Goal: Information Seeking & Learning: Learn about a topic

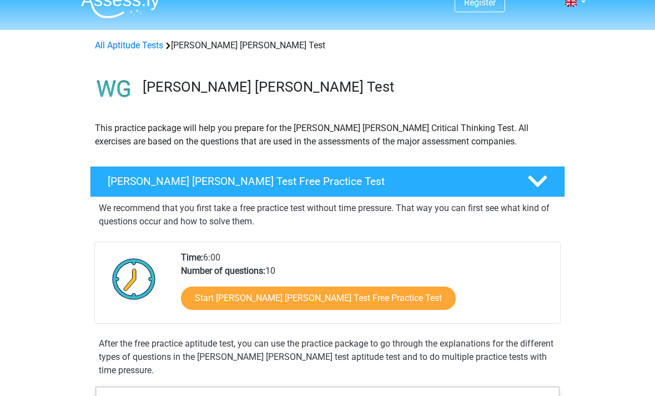
scroll to position [23, 0]
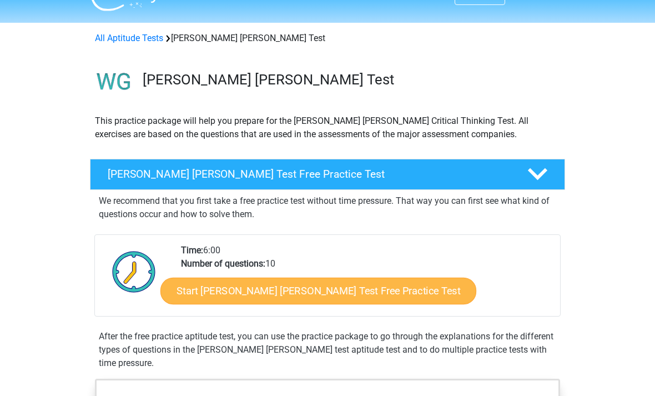
click at [190, 288] on link "Start Watson Glaser Test Free Practice Test" at bounding box center [318, 291] width 316 height 27
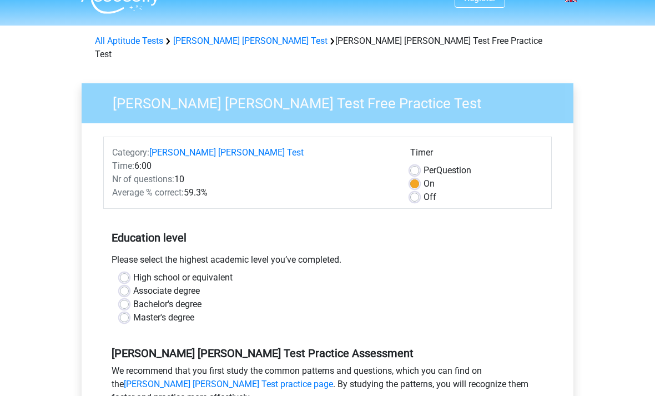
scroll to position [21, 0]
click at [117, 287] on div "High school or equivalent Associate degree Bachelor's degree Master's degree" at bounding box center [328, 297] width 432 height 53
click at [133, 284] on label "Associate degree" at bounding box center [166, 290] width 67 height 13
click at [126, 284] on input "Associate degree" at bounding box center [124, 289] width 9 height 11
radio input "true"
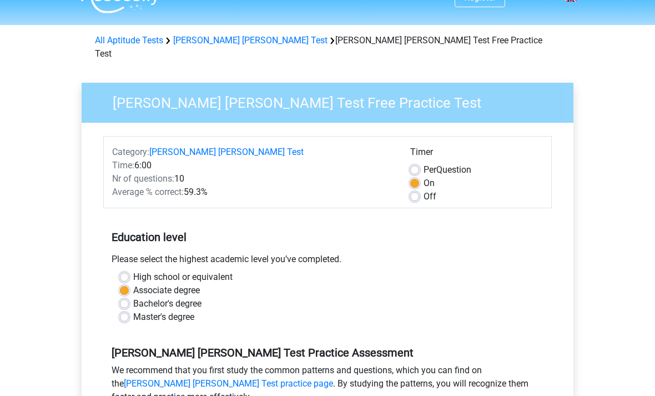
click at [133, 298] on label "Bachelor's degree" at bounding box center [167, 304] width 68 height 13
click at [121, 298] on input "Bachelor's degree" at bounding box center [124, 303] width 9 height 11
radio input "true"
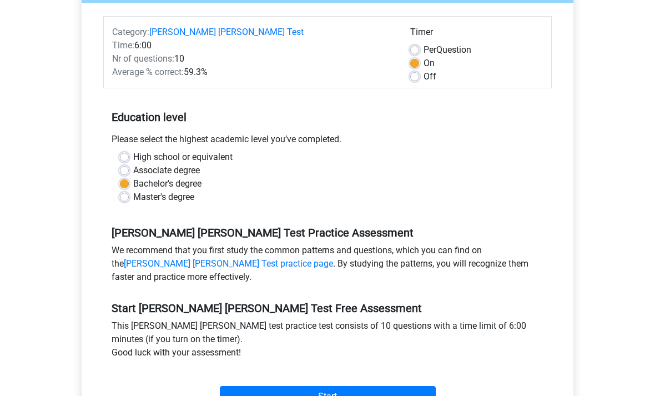
scroll to position [143, 0]
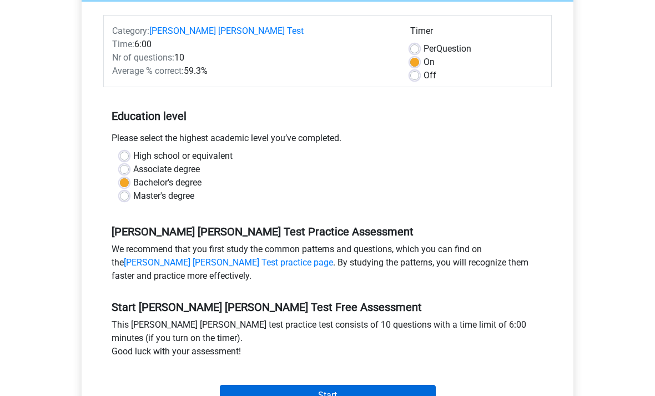
click at [258, 385] on input "Start" at bounding box center [328, 395] width 216 height 21
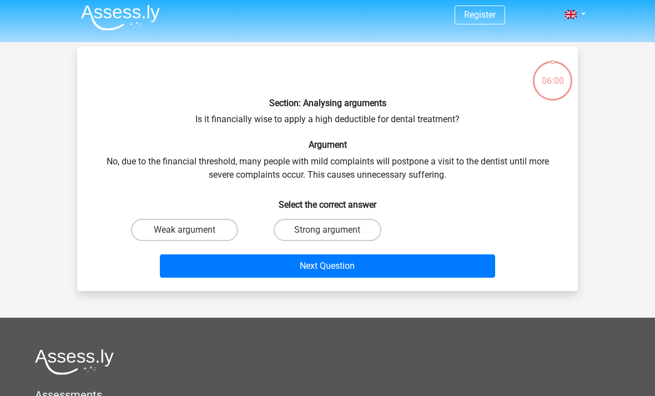
scroll to position [4, 0]
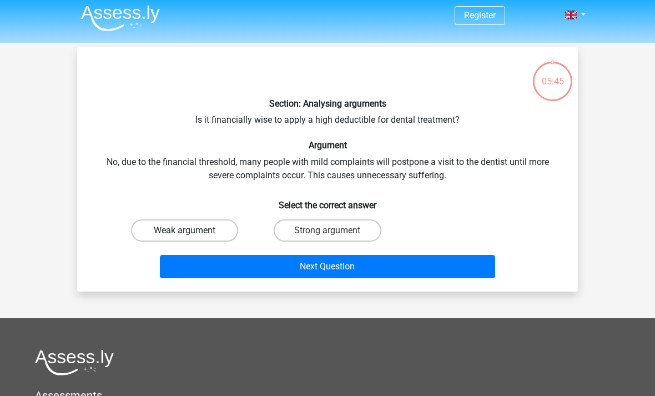
click at [163, 220] on label "Weak argument" at bounding box center [184, 230] width 107 height 22
click at [185, 230] on input "Weak argument" at bounding box center [188, 233] width 7 height 7
radio input "true"
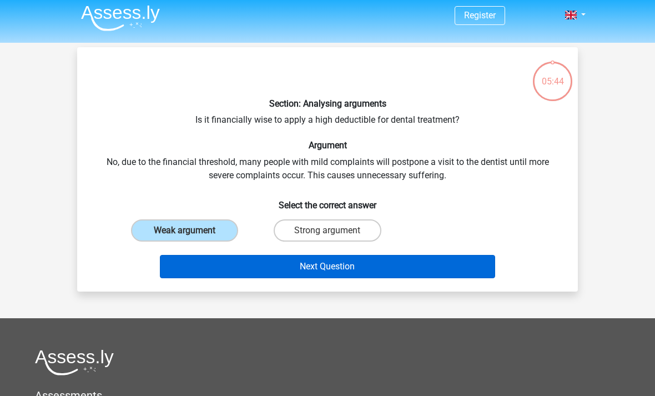
click at [174, 265] on button "Next Question" at bounding box center [328, 266] width 336 height 23
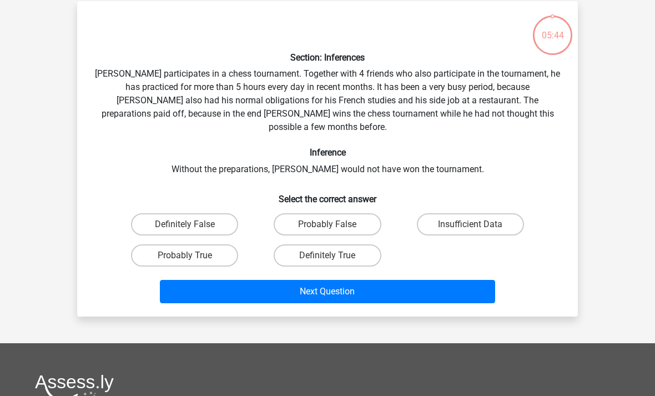
scroll to position [51, 0]
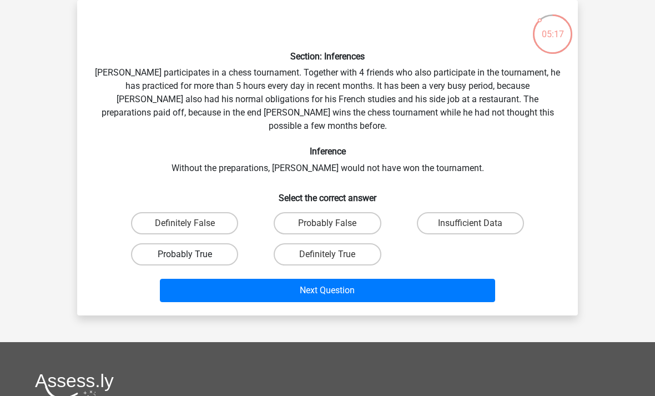
click at [210, 250] on label "Probably True" at bounding box center [184, 254] width 107 height 22
click at [192, 254] on input "Probably True" at bounding box center [188, 257] width 7 height 7
radio input "true"
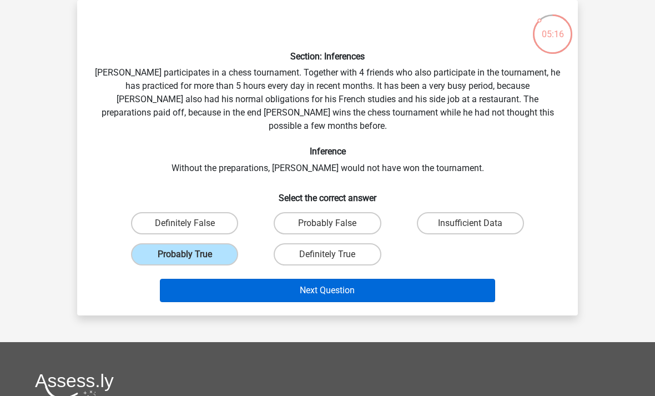
click at [337, 286] on button "Next Question" at bounding box center [328, 290] width 336 height 23
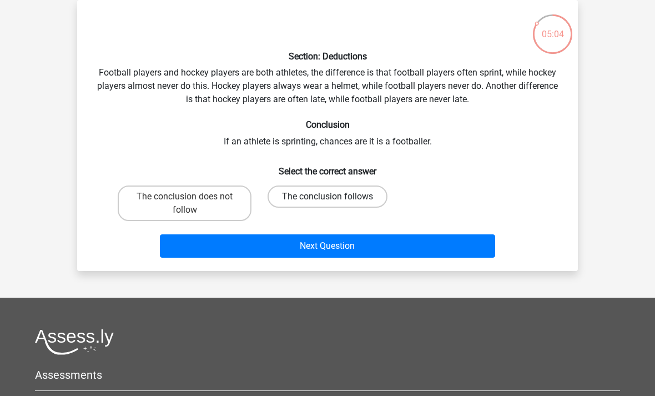
click at [291, 193] on label "The conclusion follows" at bounding box center [328, 196] width 120 height 22
click at [328, 197] on input "The conclusion follows" at bounding box center [331, 200] width 7 height 7
radio input "true"
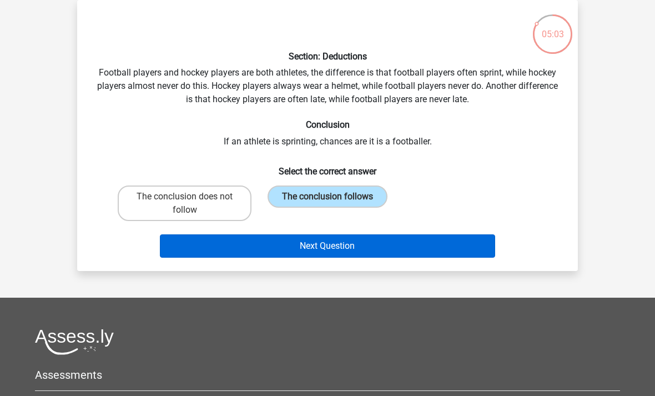
click at [273, 249] on button "Next Question" at bounding box center [328, 245] width 336 height 23
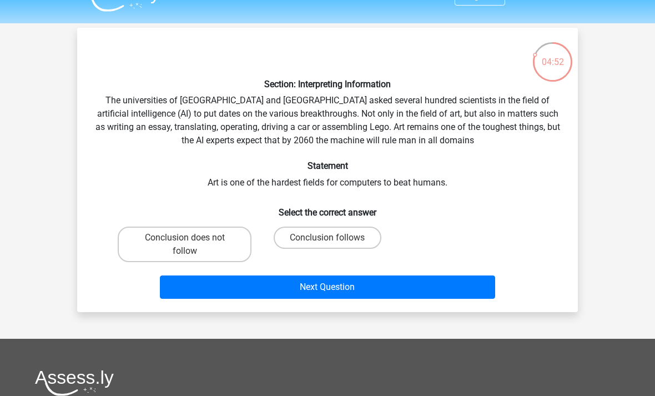
scroll to position [24, 0]
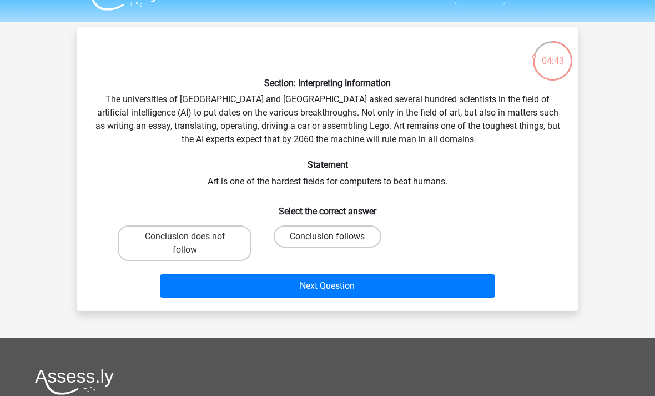
click at [375, 244] on label "Conclusion follows" at bounding box center [327, 236] width 107 height 22
click at [335, 244] on input "Conclusion follows" at bounding box center [331, 240] width 7 height 7
radio input "true"
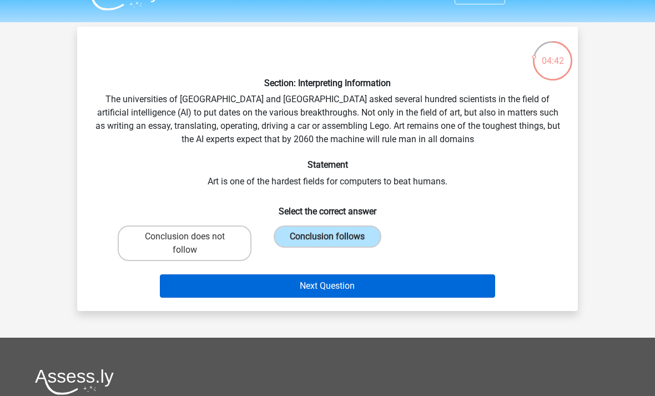
click at [396, 285] on button "Next Question" at bounding box center [328, 285] width 336 height 23
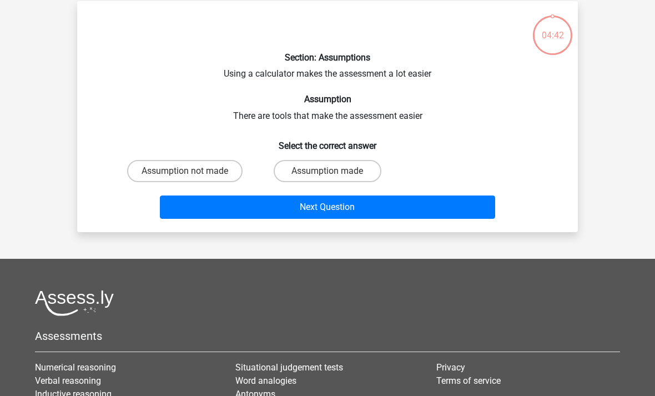
scroll to position [51, 0]
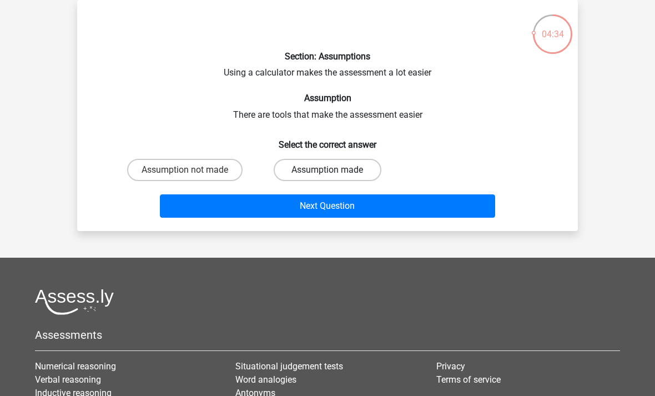
click at [360, 178] on label "Assumption made" at bounding box center [327, 170] width 107 height 22
click at [335, 177] on input "Assumption made" at bounding box center [331, 173] width 7 height 7
radio input "true"
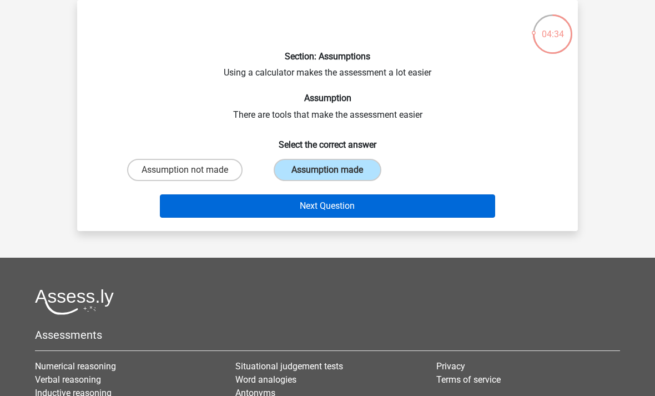
click at [378, 205] on button "Next Question" at bounding box center [328, 205] width 336 height 23
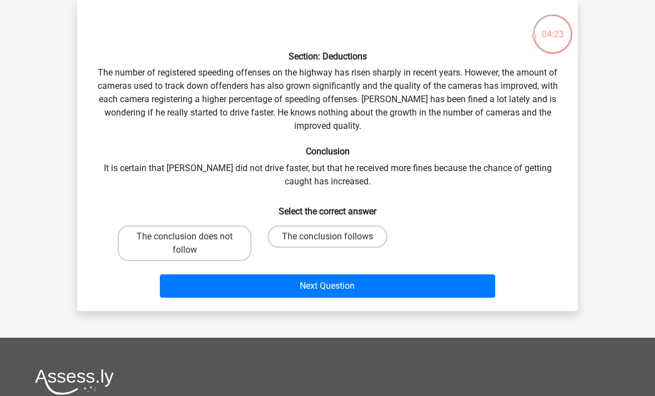
scroll to position [32, 0]
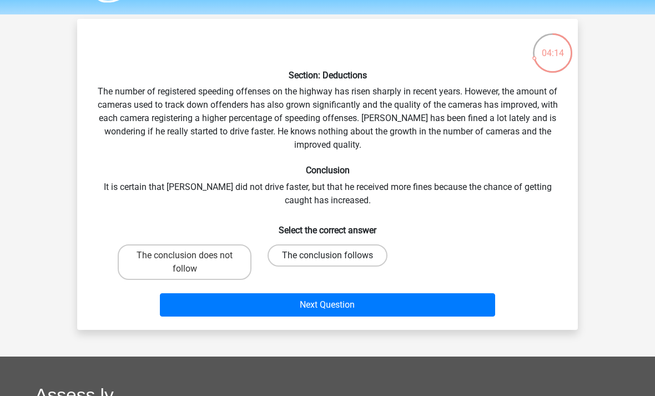
click at [372, 260] on label "The conclusion follows" at bounding box center [328, 255] width 120 height 22
click at [335, 260] on input "The conclusion follows" at bounding box center [331, 258] width 7 height 7
radio input "true"
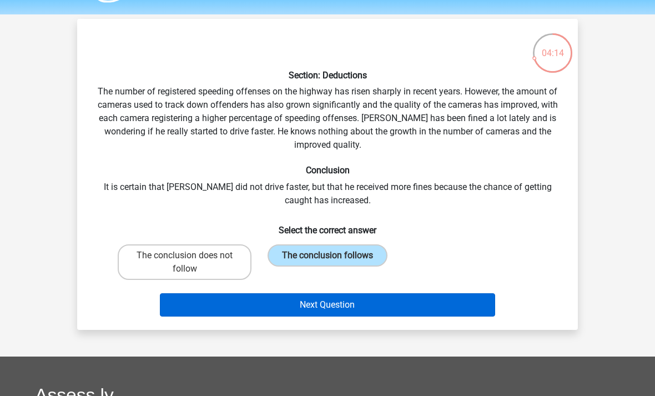
click at [399, 315] on button "Next Question" at bounding box center [328, 304] width 336 height 23
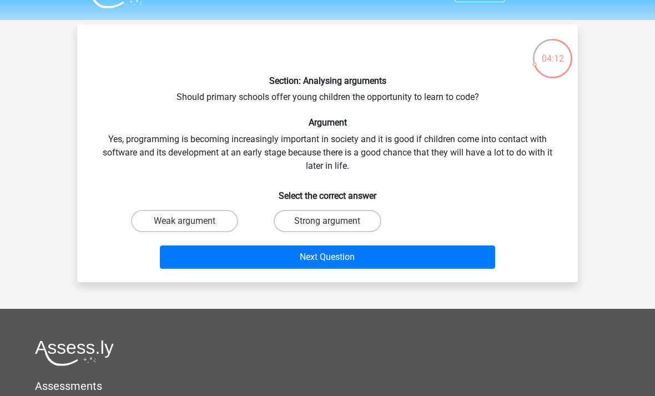
scroll to position [27, 0]
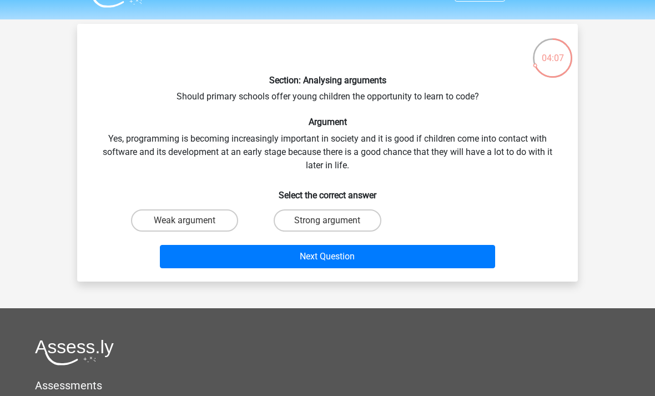
click at [335, 222] on input "Strong argument" at bounding box center [331, 223] width 7 height 7
radio input "true"
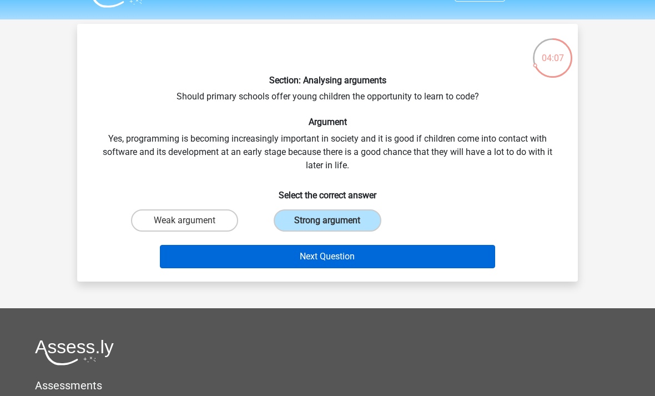
click at [313, 257] on button "Next Question" at bounding box center [328, 256] width 336 height 23
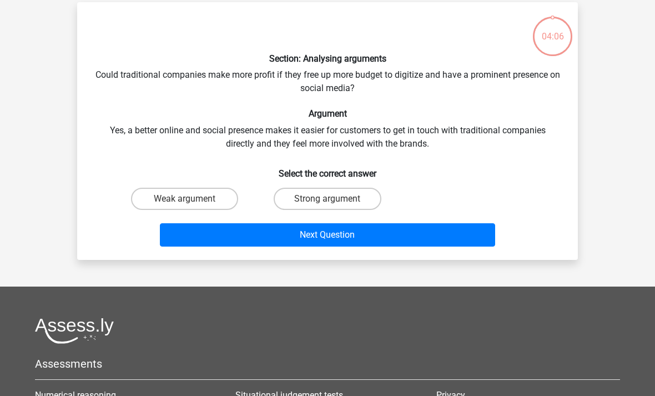
scroll to position [51, 0]
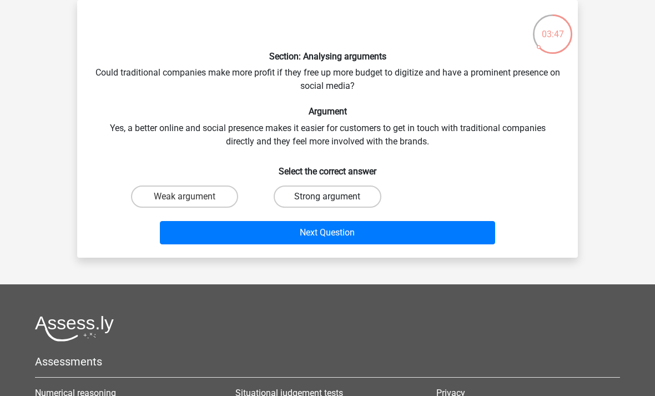
click at [339, 197] on label "Strong argument" at bounding box center [327, 196] width 107 height 22
click at [335, 197] on input "Strong argument" at bounding box center [331, 200] width 7 height 7
radio input "true"
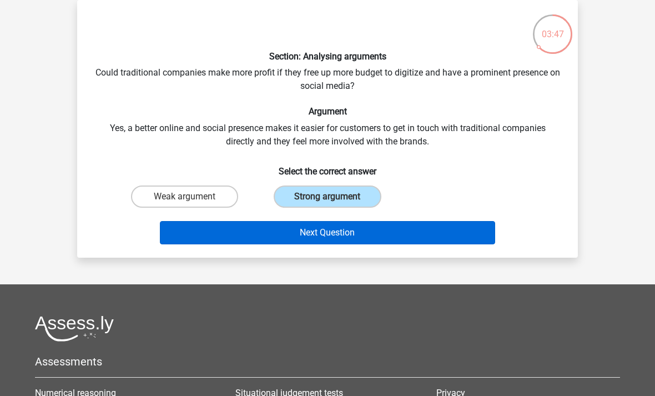
click at [335, 239] on button "Next Question" at bounding box center [328, 232] width 336 height 23
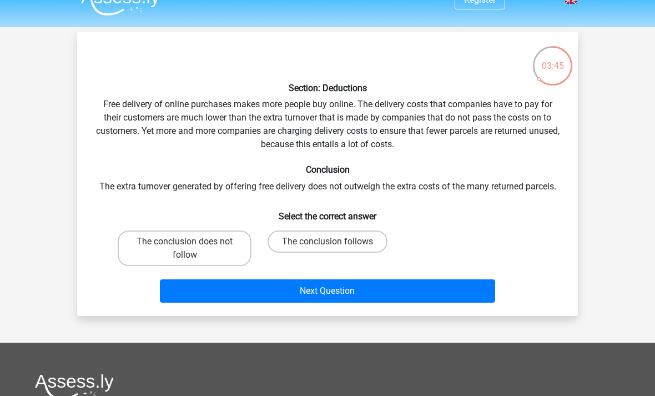
scroll to position [0, 0]
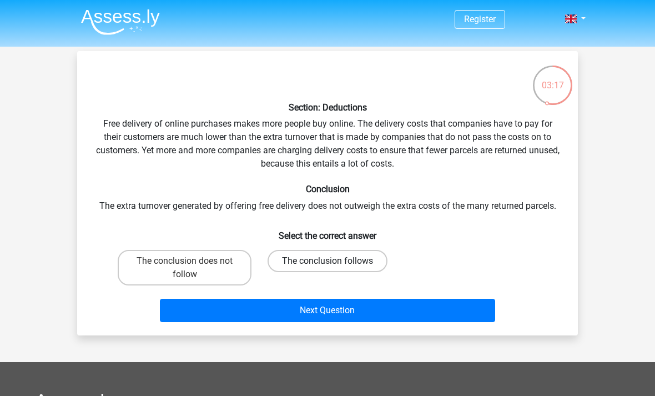
click at [288, 268] on label "The conclusion follows" at bounding box center [328, 261] width 120 height 22
click at [328, 268] on input "The conclusion follows" at bounding box center [331, 264] width 7 height 7
radio input "true"
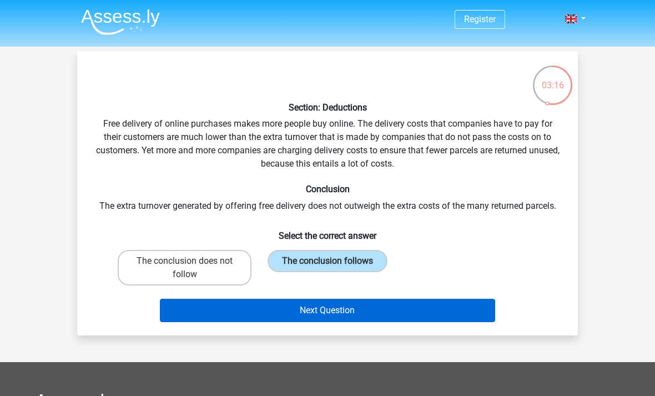
click at [279, 314] on button "Next Question" at bounding box center [328, 310] width 336 height 23
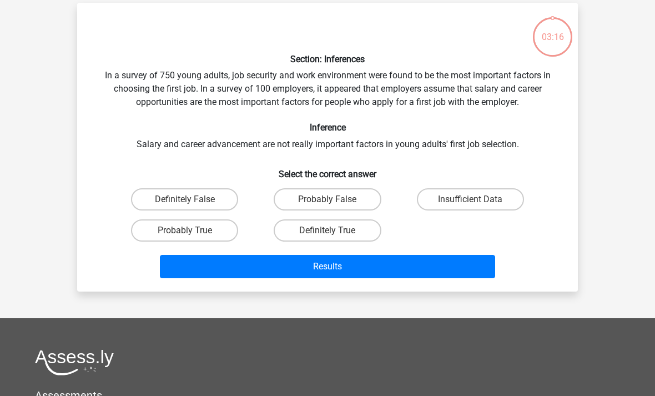
scroll to position [51, 0]
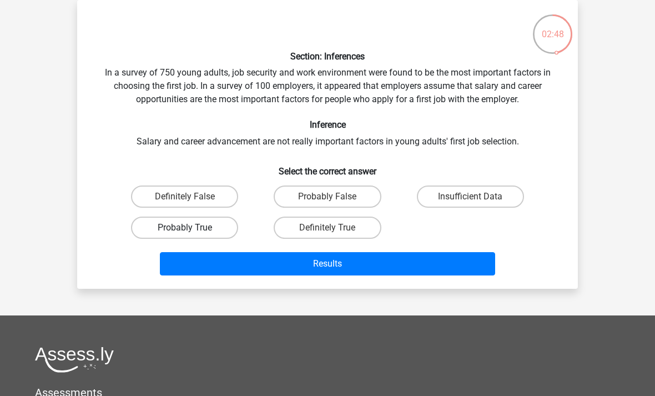
click at [161, 228] on label "Probably True" at bounding box center [184, 228] width 107 height 22
click at [185, 228] on input "Probably True" at bounding box center [188, 231] width 7 height 7
radio input "true"
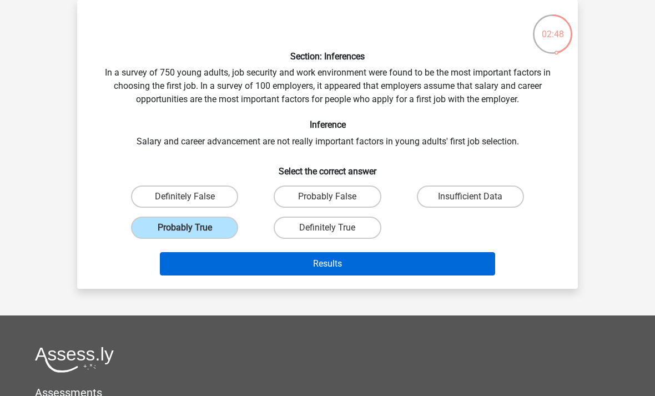
click at [178, 262] on button "Results" at bounding box center [328, 263] width 336 height 23
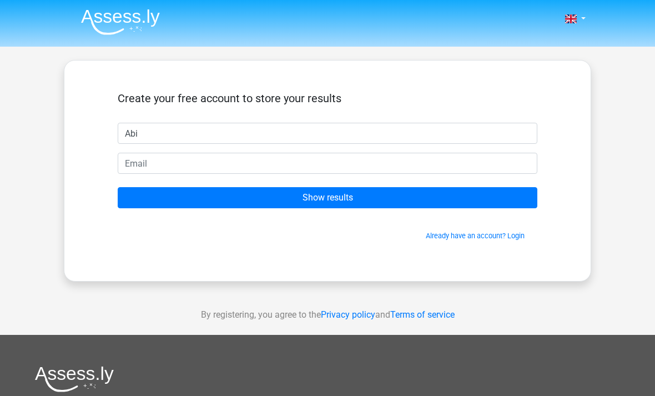
type input "Abi"
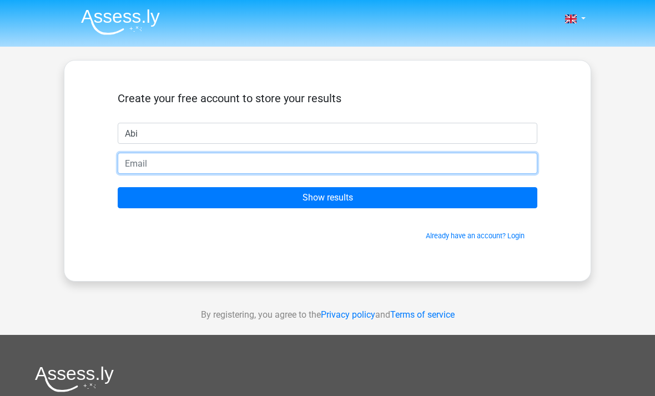
click at [152, 158] on input "email" at bounding box center [328, 163] width 420 height 21
type input "abinoonan2004@gmail.com"
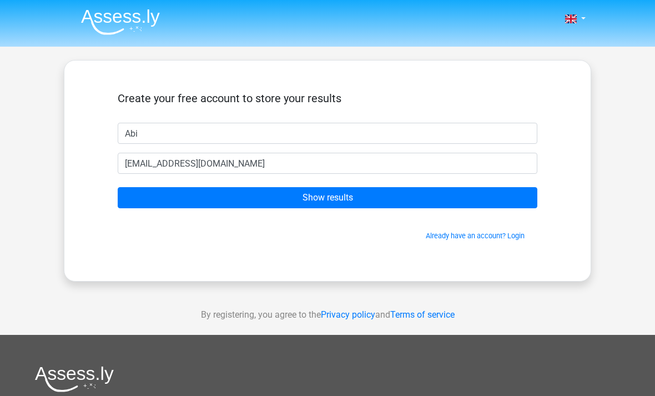
click at [172, 216] on form "Create your free account to store your results Abi abinoonan2004@gmail.com Show…" at bounding box center [328, 166] width 420 height 149
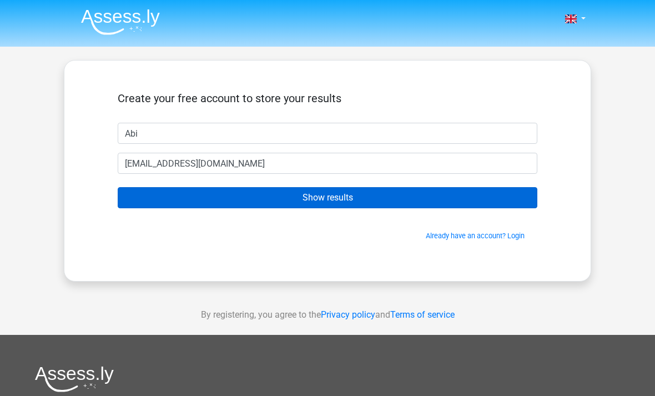
click at [166, 207] on input "Show results" at bounding box center [328, 197] width 420 height 21
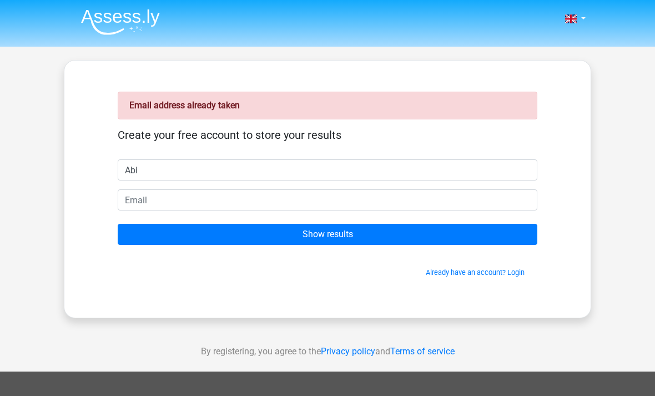
type input "Abi"
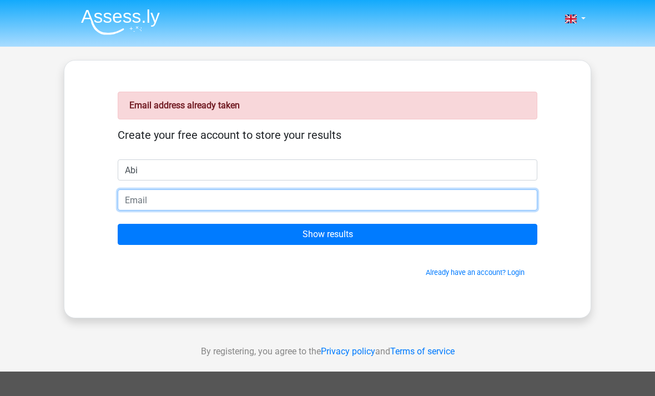
click at [144, 190] on input "email" at bounding box center [328, 199] width 420 height 21
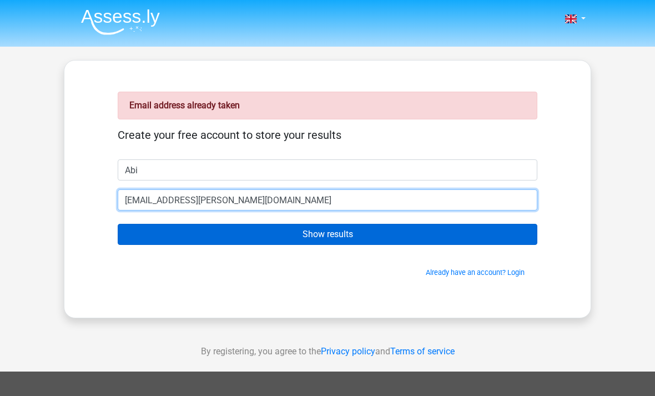
type input "[EMAIL_ADDRESS][PERSON_NAME][DOMAIN_NAME]"
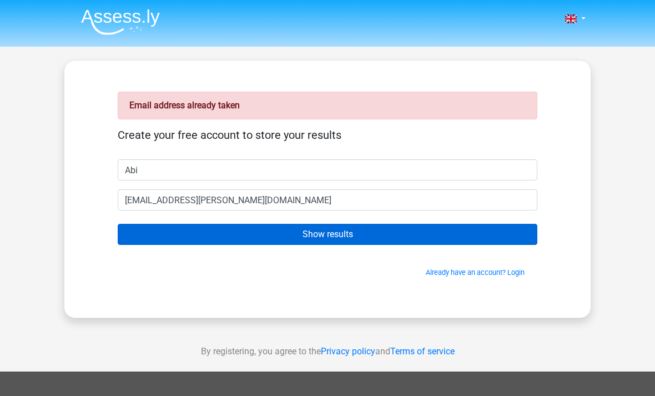
click at [143, 240] on input "Show results" at bounding box center [328, 234] width 420 height 21
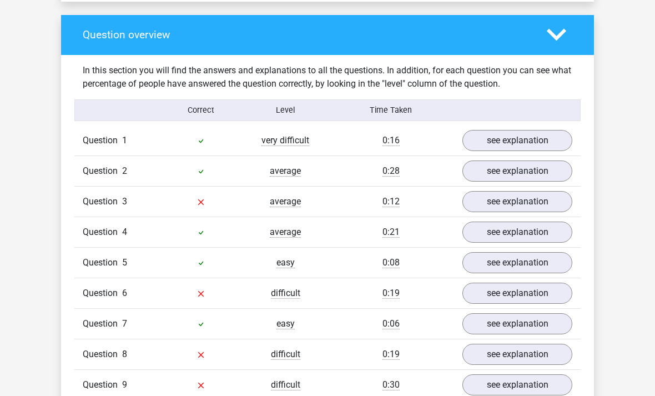
scroll to position [801, 0]
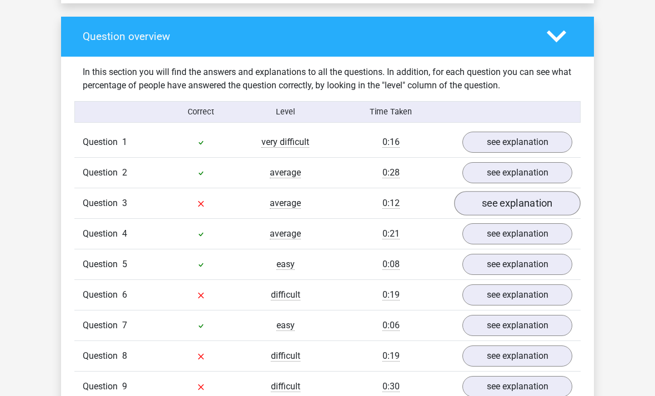
click at [518, 192] on link "see explanation" at bounding box center [517, 204] width 127 height 24
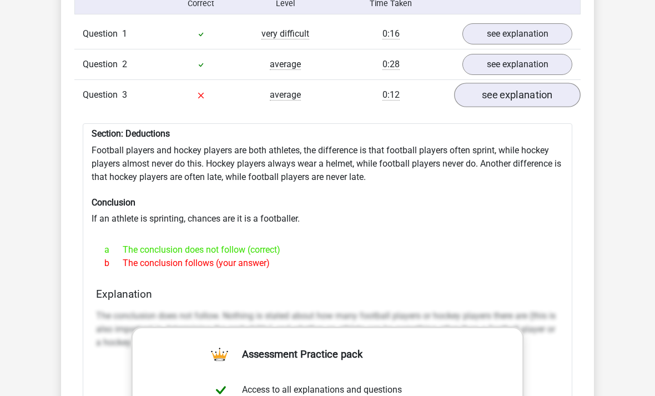
scroll to position [910, 0]
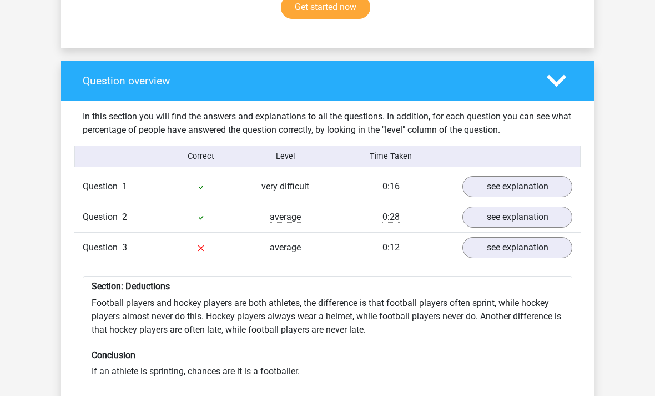
click at [558, 72] on icon at bounding box center [556, 81] width 19 height 19
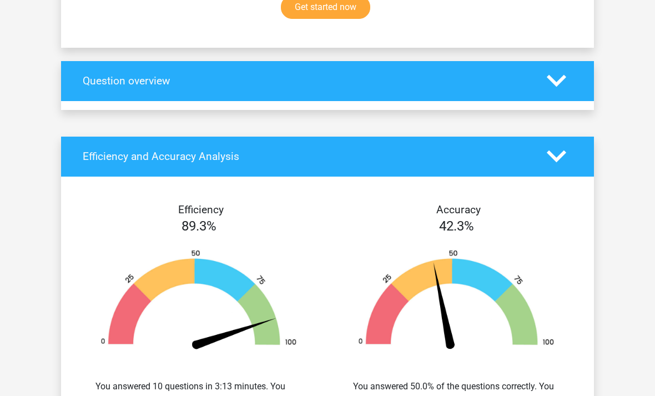
scroll to position [757, 0]
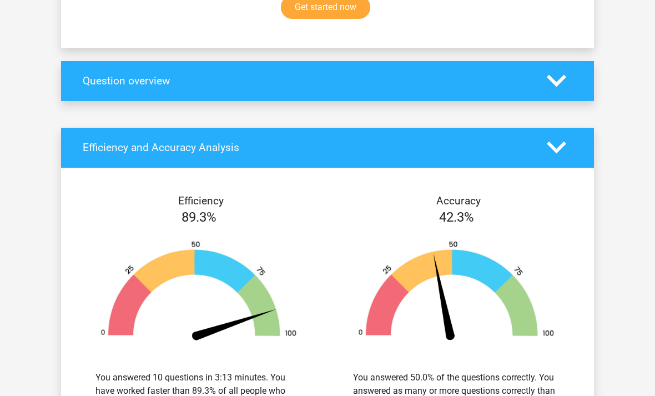
click at [572, 71] on div at bounding box center [560, 80] width 42 height 19
click at [569, 71] on div at bounding box center [560, 80] width 42 height 19
click at [556, 71] on icon at bounding box center [556, 80] width 19 height 19
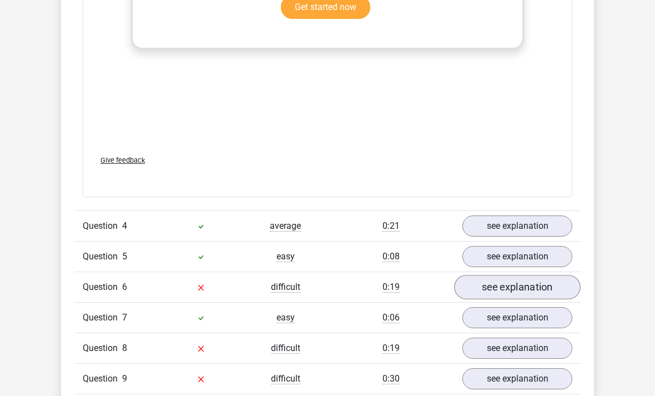
click at [532, 275] on link "see explanation" at bounding box center [517, 287] width 127 height 24
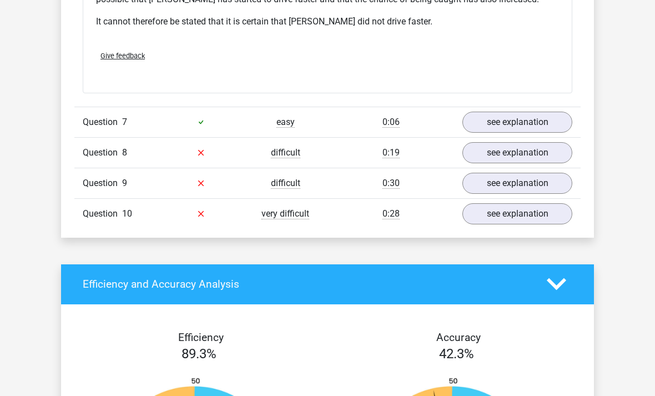
scroll to position [1968, 0]
click at [550, 140] on link "see explanation" at bounding box center [517, 152] width 127 height 24
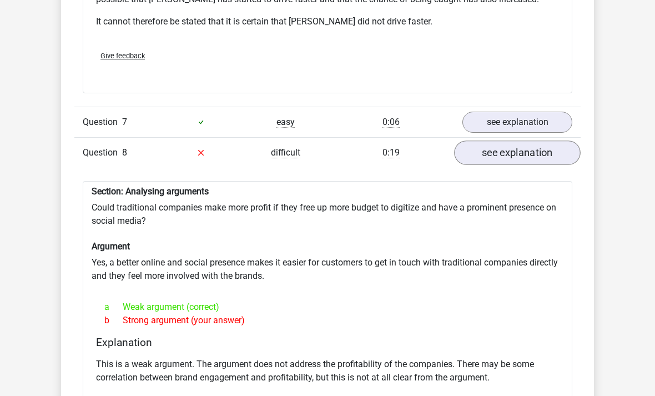
scroll to position [1990, 0]
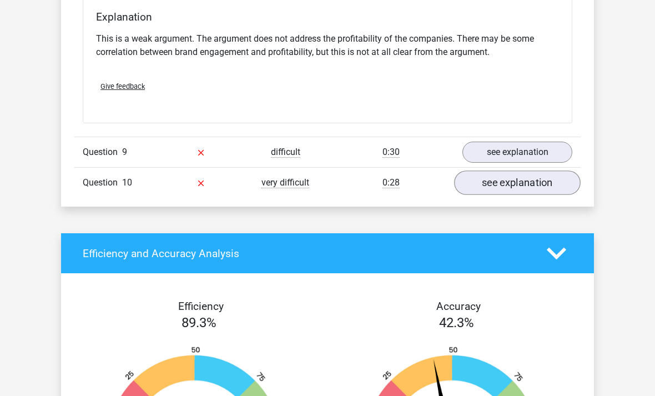
click at [536, 171] on link "see explanation" at bounding box center [517, 183] width 127 height 24
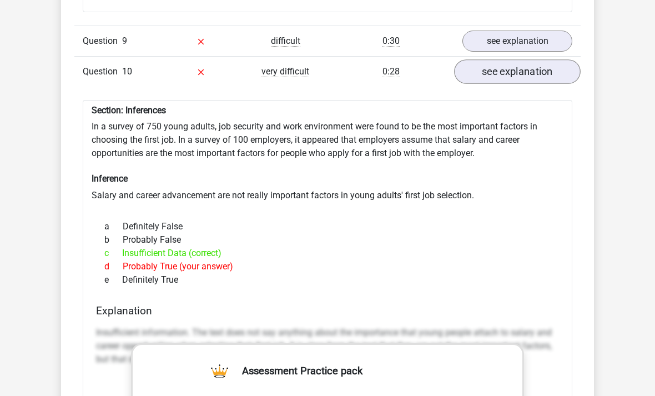
scroll to position [2398, 0]
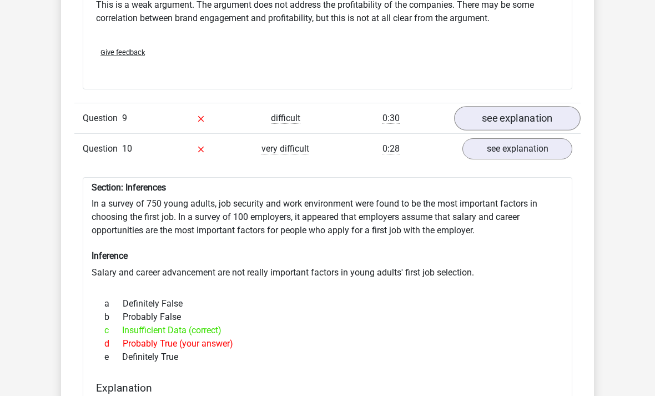
click at [548, 106] on link "see explanation" at bounding box center [517, 118] width 127 height 24
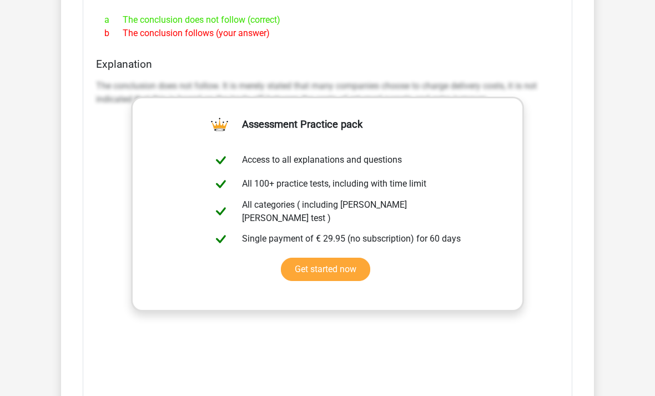
scroll to position [2594, 0]
